Goal: Navigation & Orientation: Understand site structure

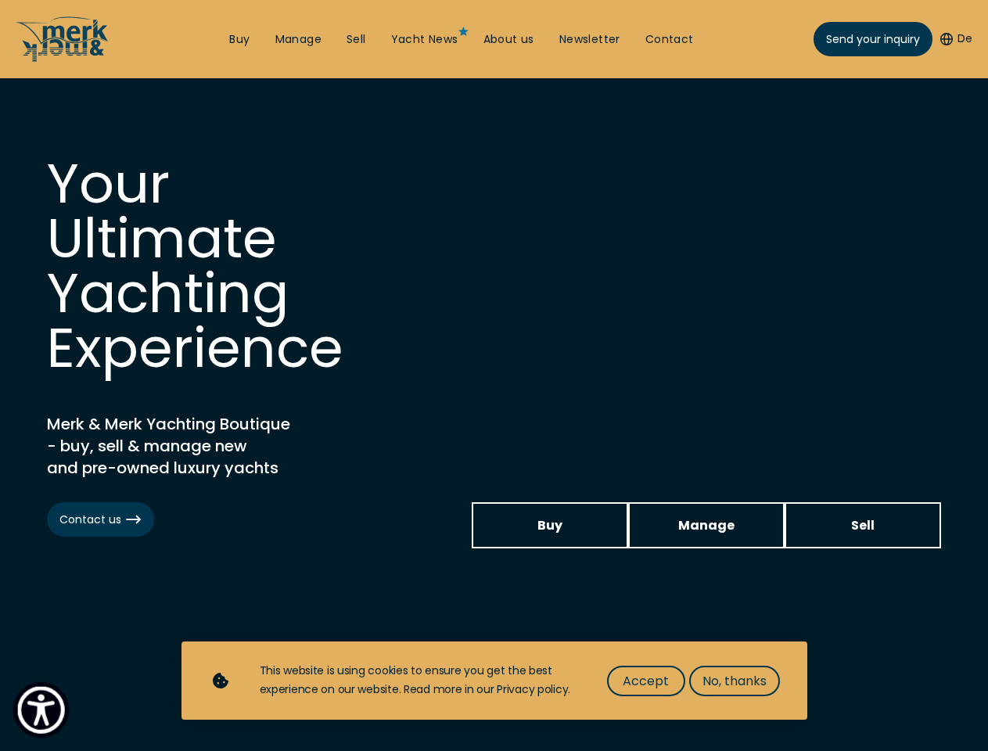
click at [41, 710] on img "Show Accessibility Preferences" at bounding box center [41, 710] width 48 height 48
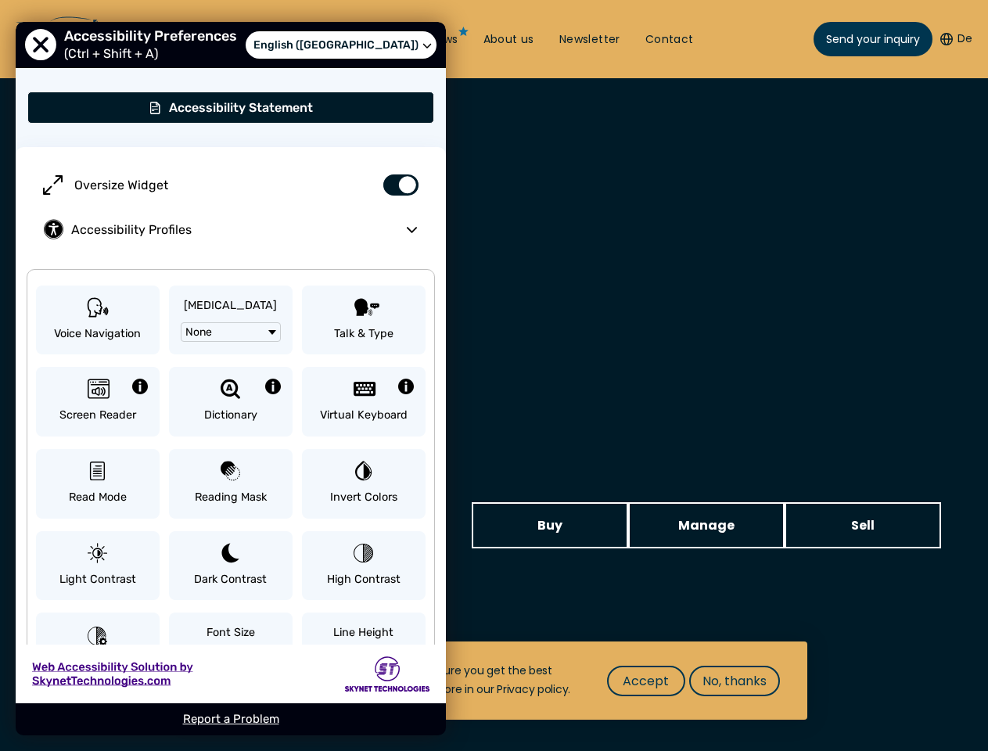
click at [955, 39] on button "De" at bounding box center [957, 39] width 32 height 16
click at [243, 391] on button "Dictionary" at bounding box center [231, 402] width 124 height 70
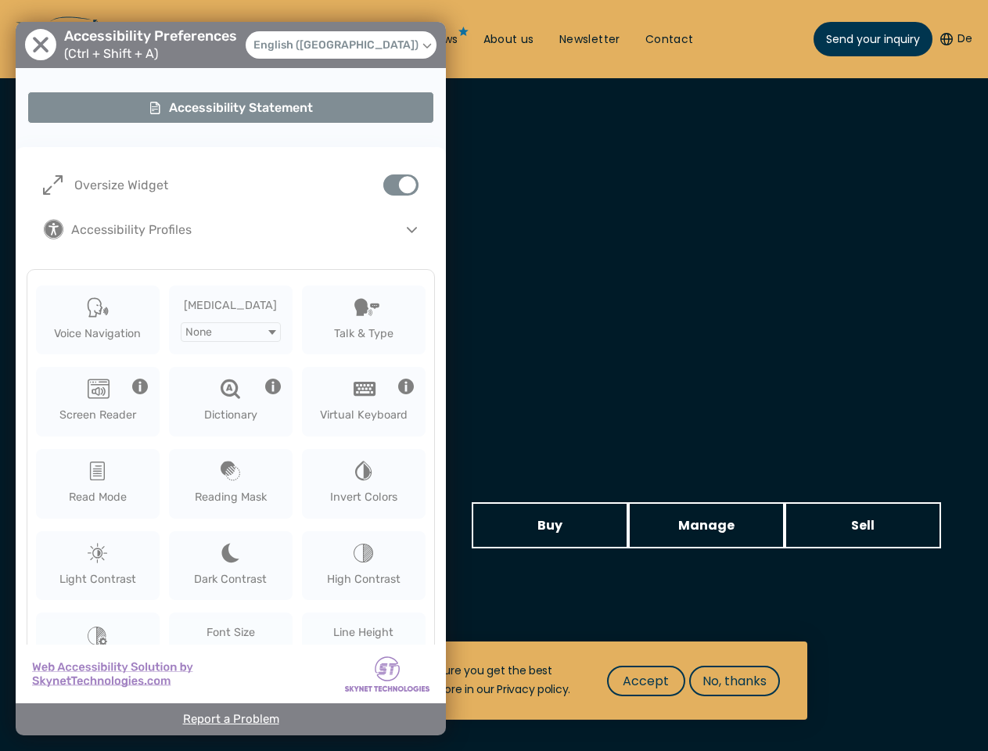
click at [646, 681] on span "Accept" at bounding box center [646, 681] width 46 height 20
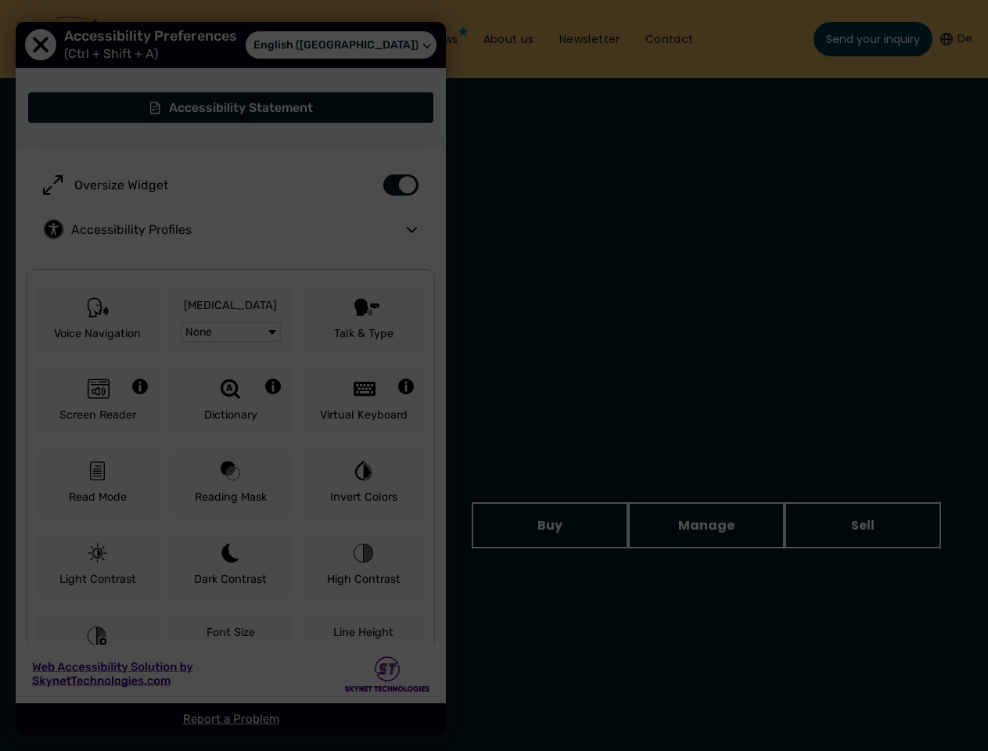
click at [734, 681] on div at bounding box center [494, 375] width 988 height 751
